Goal: Find specific page/section: Find specific page/section

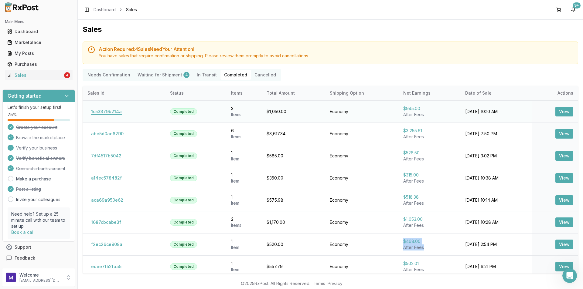
scroll to position [4, 0]
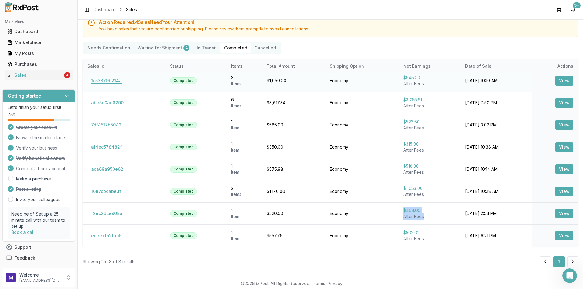
click at [104, 79] on button "1c53379b214a" at bounding box center [106, 81] width 38 height 10
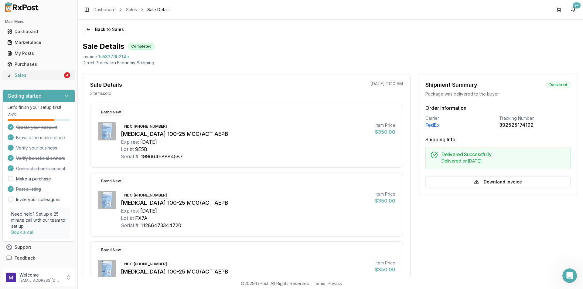
click at [29, 70] on link "Sales 4" at bounding box center [39, 75] width 68 height 11
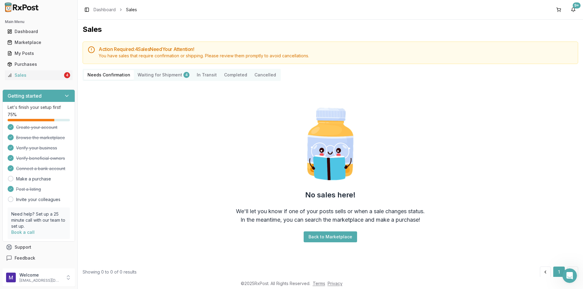
click at [153, 77] on Shipment "Waiting for Shipment 4" at bounding box center [163, 75] width 59 height 10
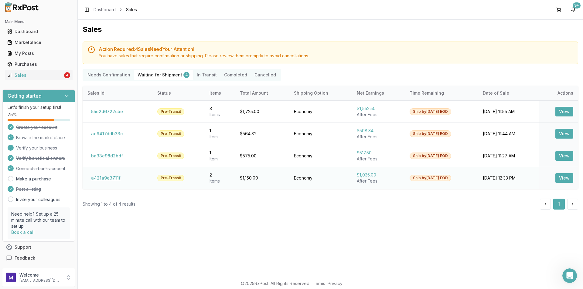
click at [113, 177] on button "a421a9e3711f" at bounding box center [105, 178] width 37 height 10
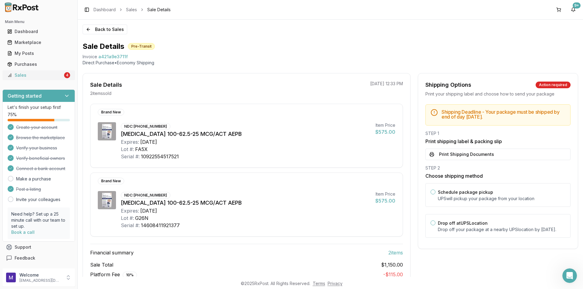
click at [26, 73] on div "Sales" at bounding box center [35, 75] width 56 height 6
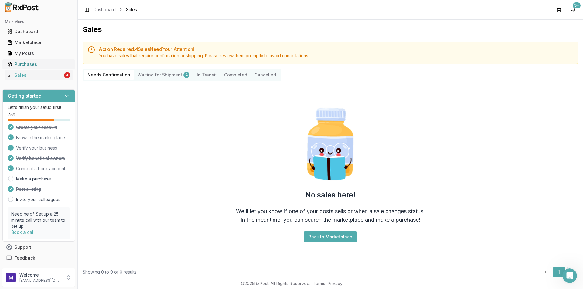
click at [36, 63] on div "Purchases" at bounding box center [38, 64] width 63 height 6
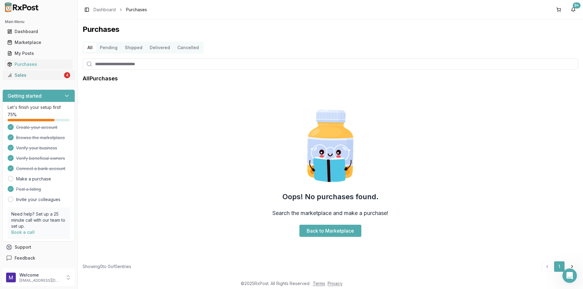
click at [24, 73] on div "Sales" at bounding box center [35, 75] width 56 height 6
